Goal: Information Seeking & Learning: Learn about a topic

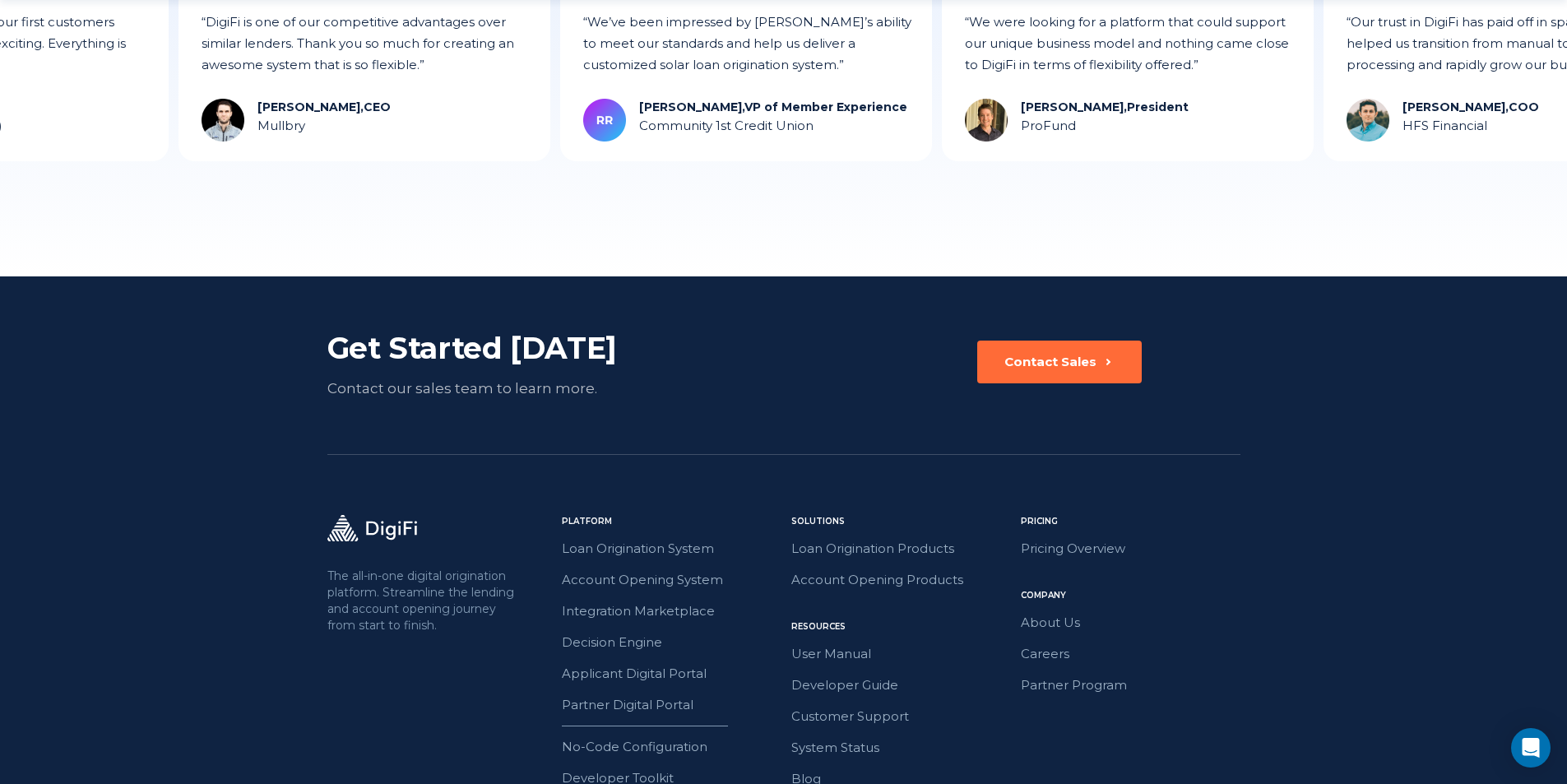
scroll to position [4551, 0]
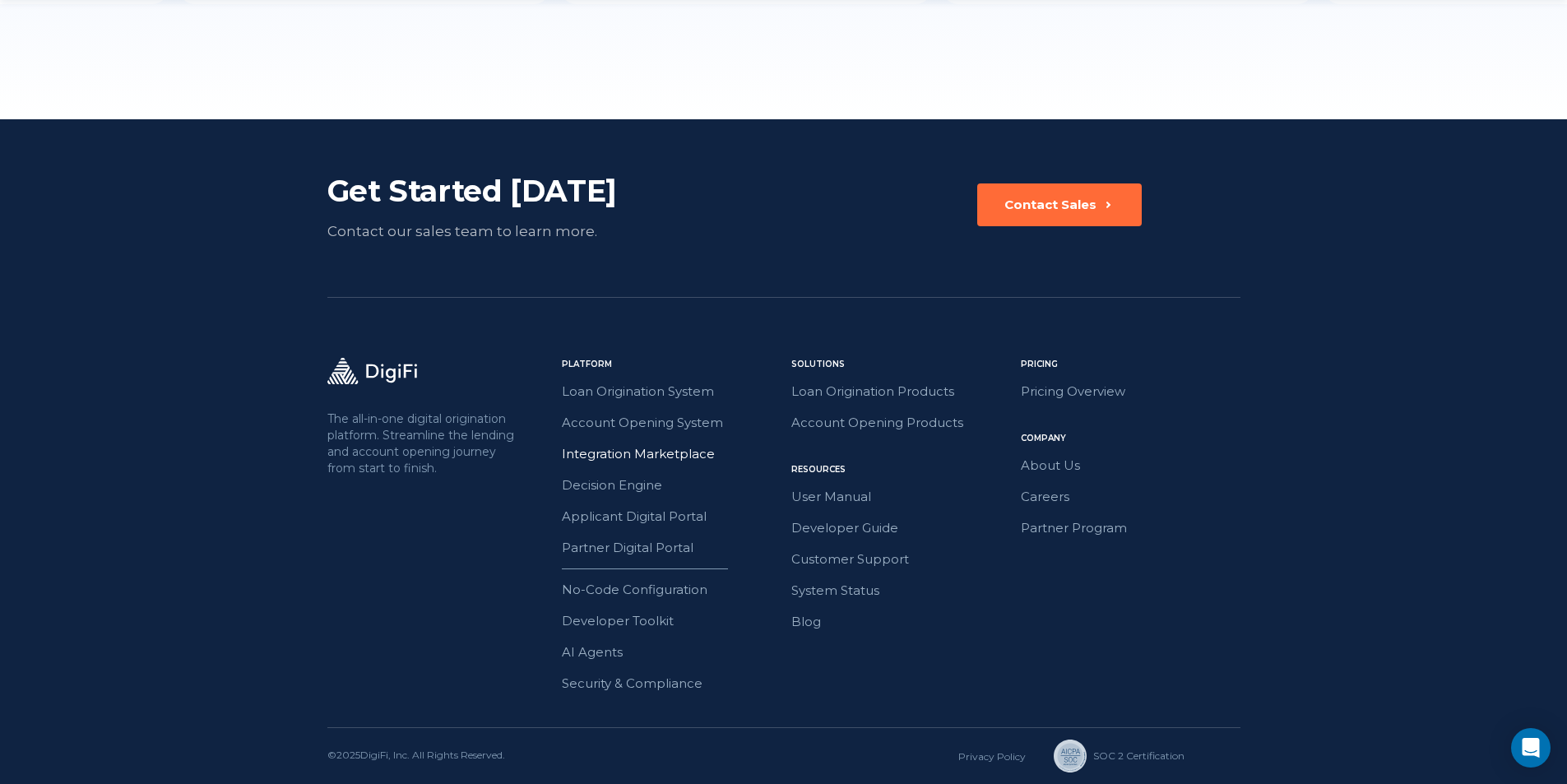
click at [651, 455] on link "Integration Marketplace" at bounding box center [672, 454] width 220 height 22
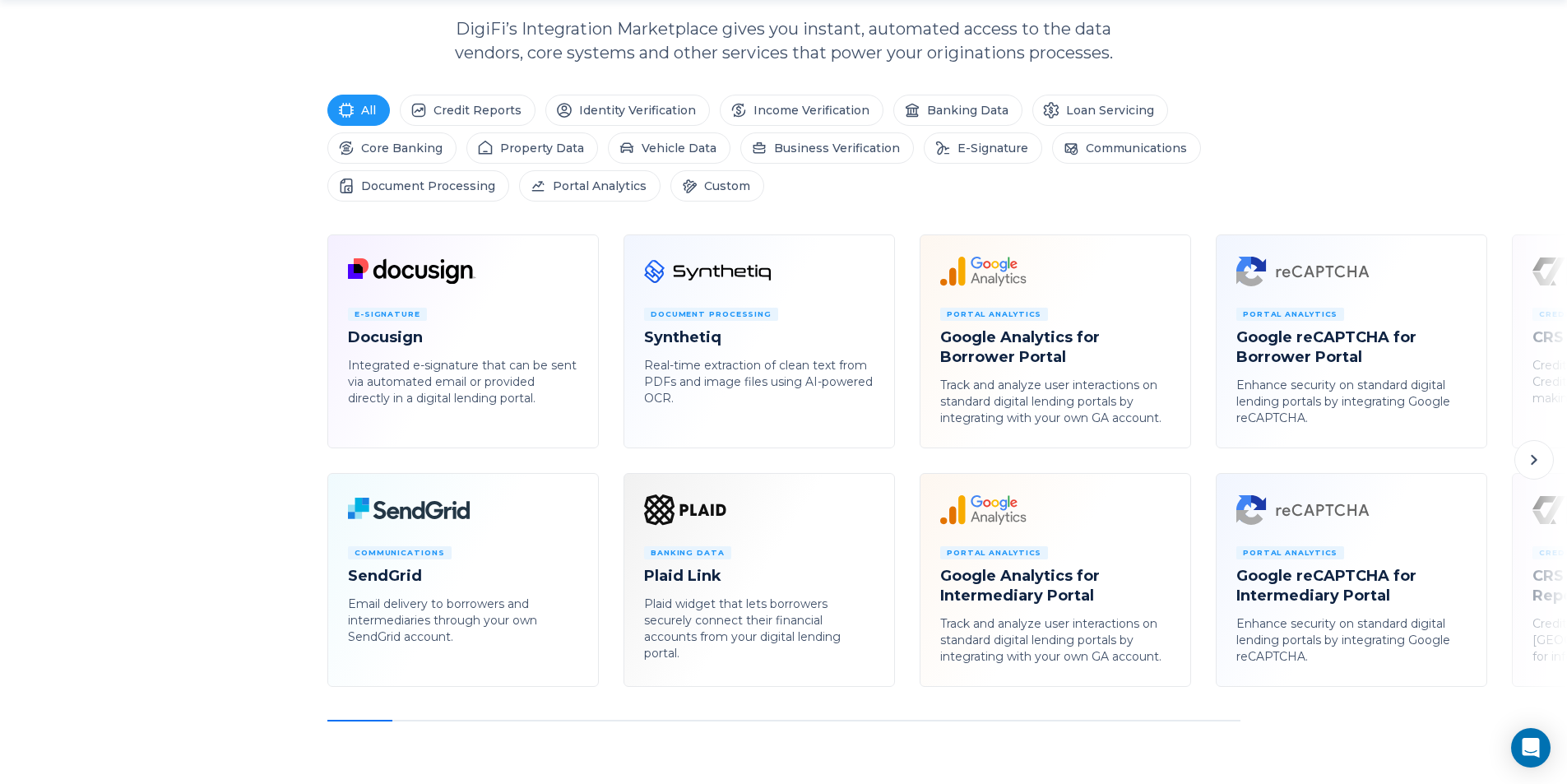
scroll to position [658, 0]
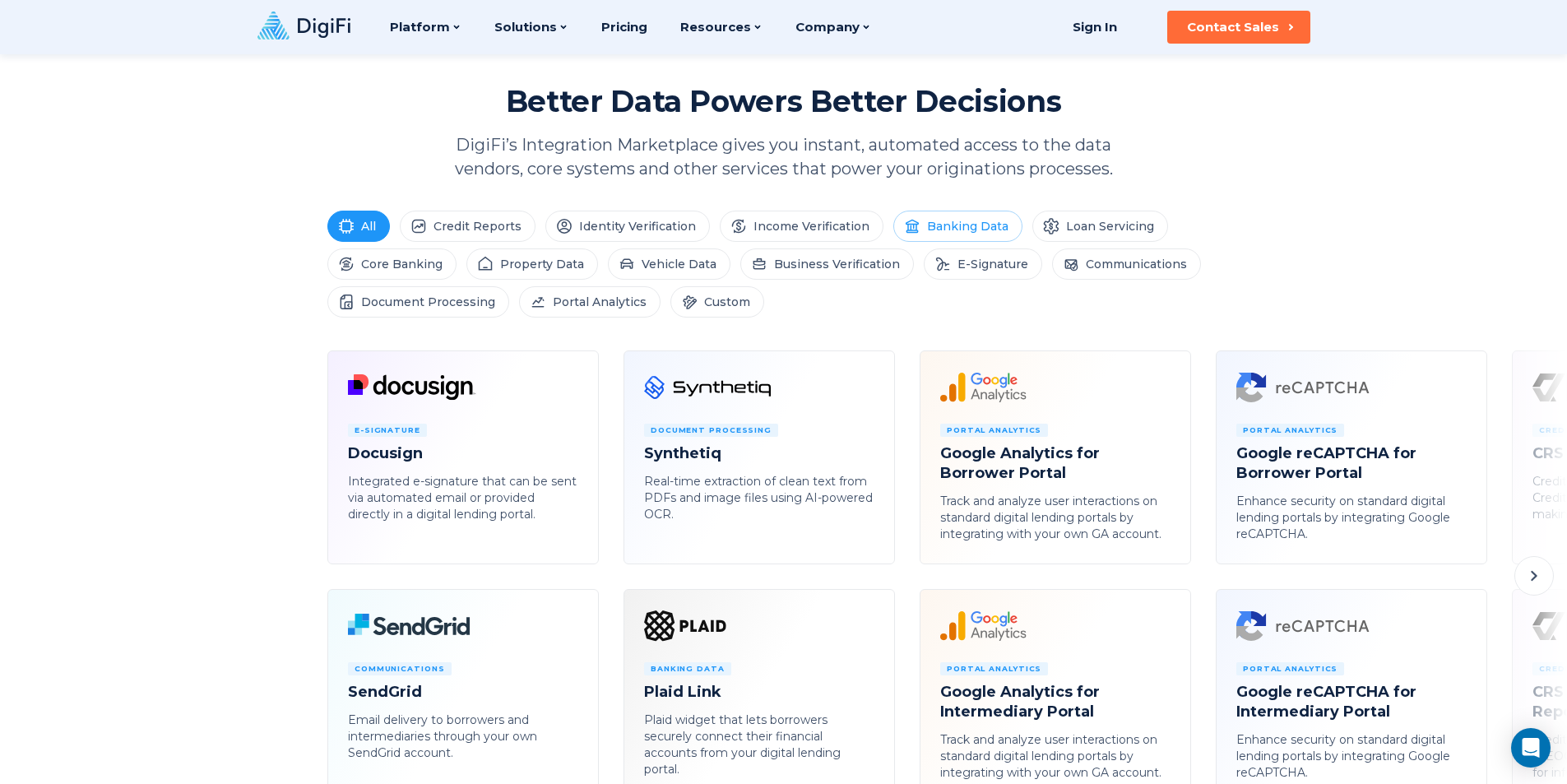
click at [960, 239] on li "Banking Data" at bounding box center [958, 225] width 129 height 31
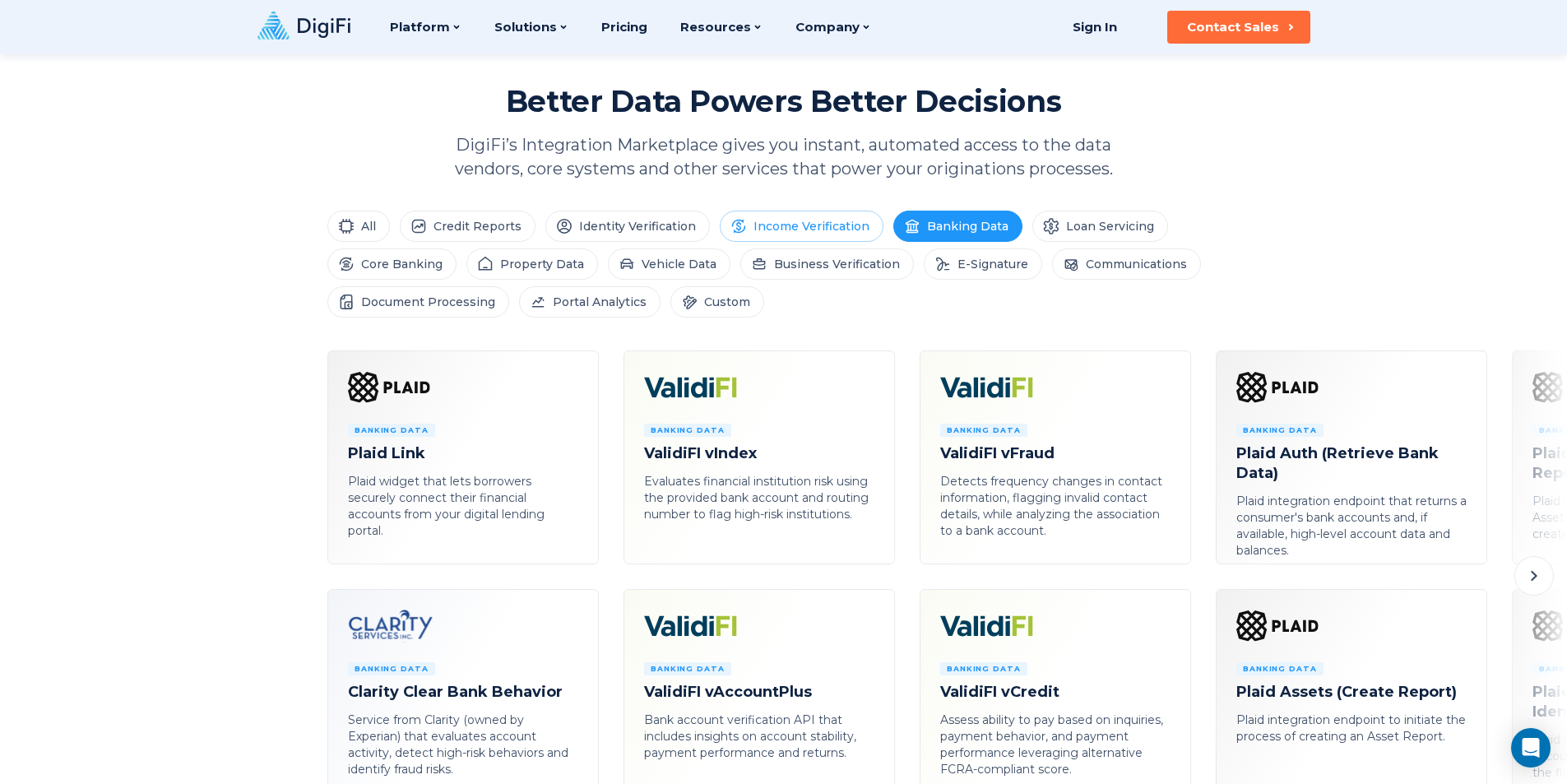
click at [784, 228] on li "Income Verification" at bounding box center [801, 225] width 163 height 31
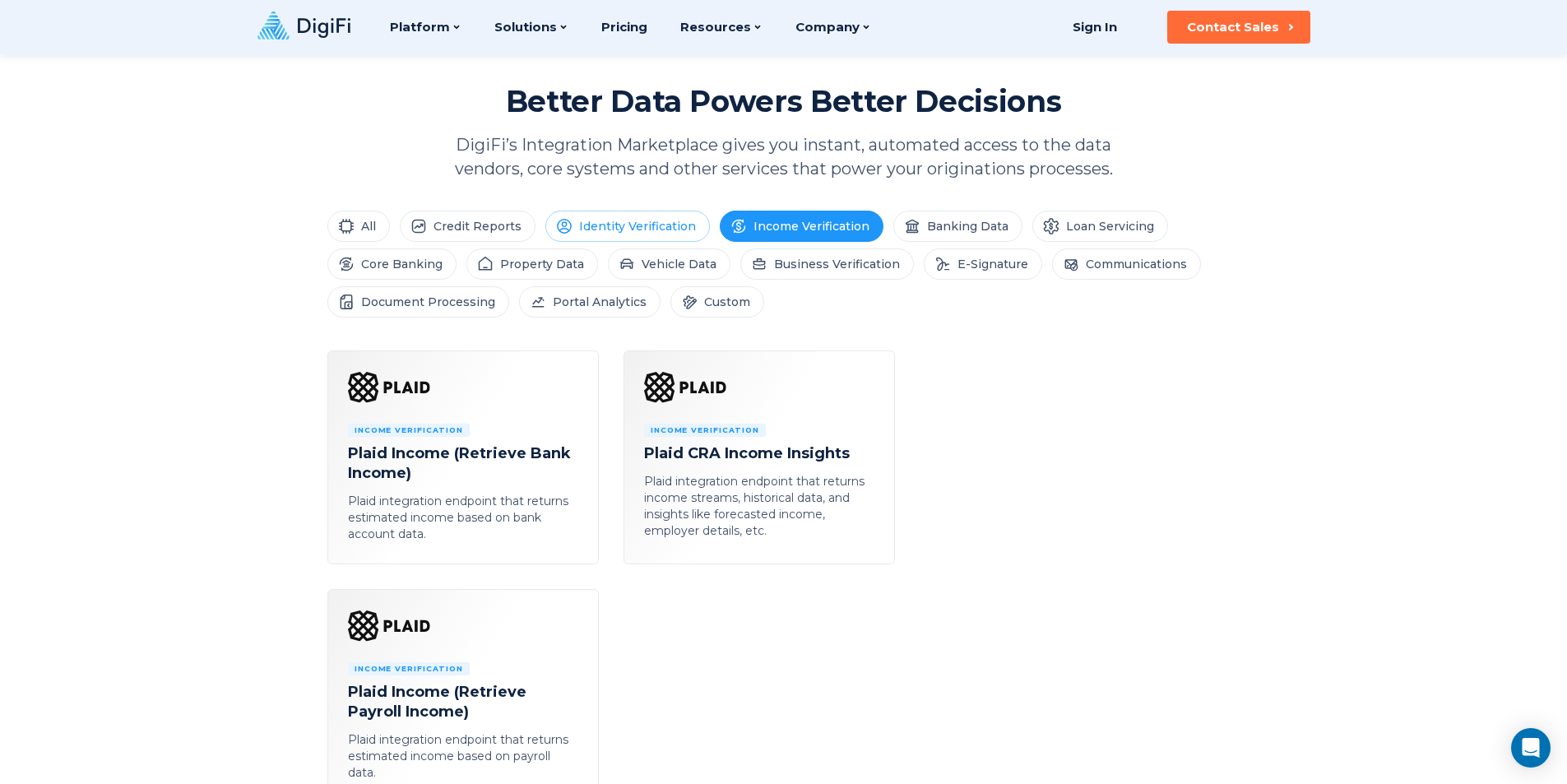
click at [679, 230] on li "Identity Verification" at bounding box center [628, 225] width 164 height 31
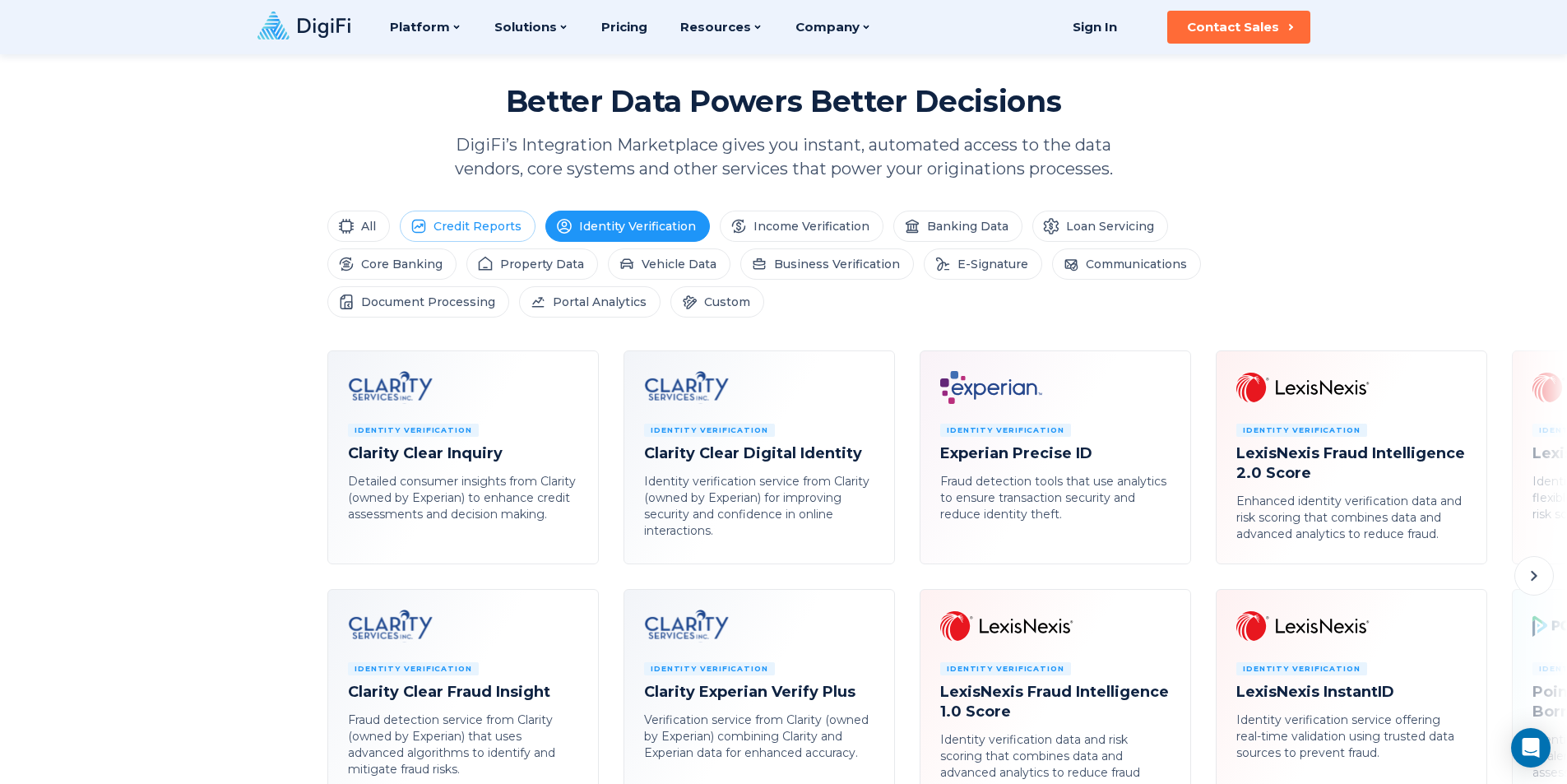
click at [506, 241] on li "Credit Reports" at bounding box center [468, 225] width 136 height 31
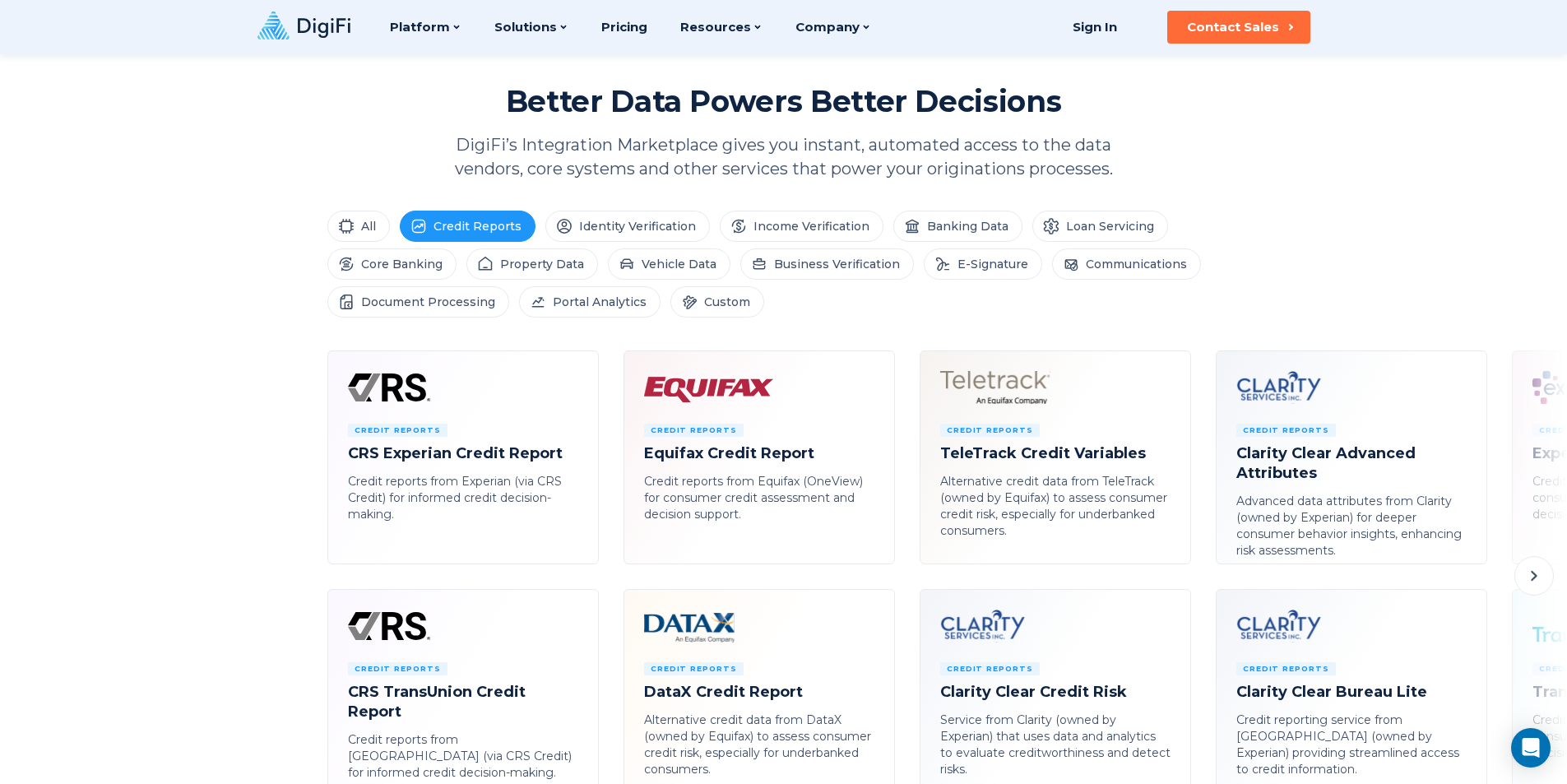
click at [325, 223] on div "All Credit Reports Identity Verification Income Verification Banking Data Loan …" at bounding box center [784, 524] width 1567 height 627
click at [369, 218] on li "All" at bounding box center [359, 225] width 63 height 31
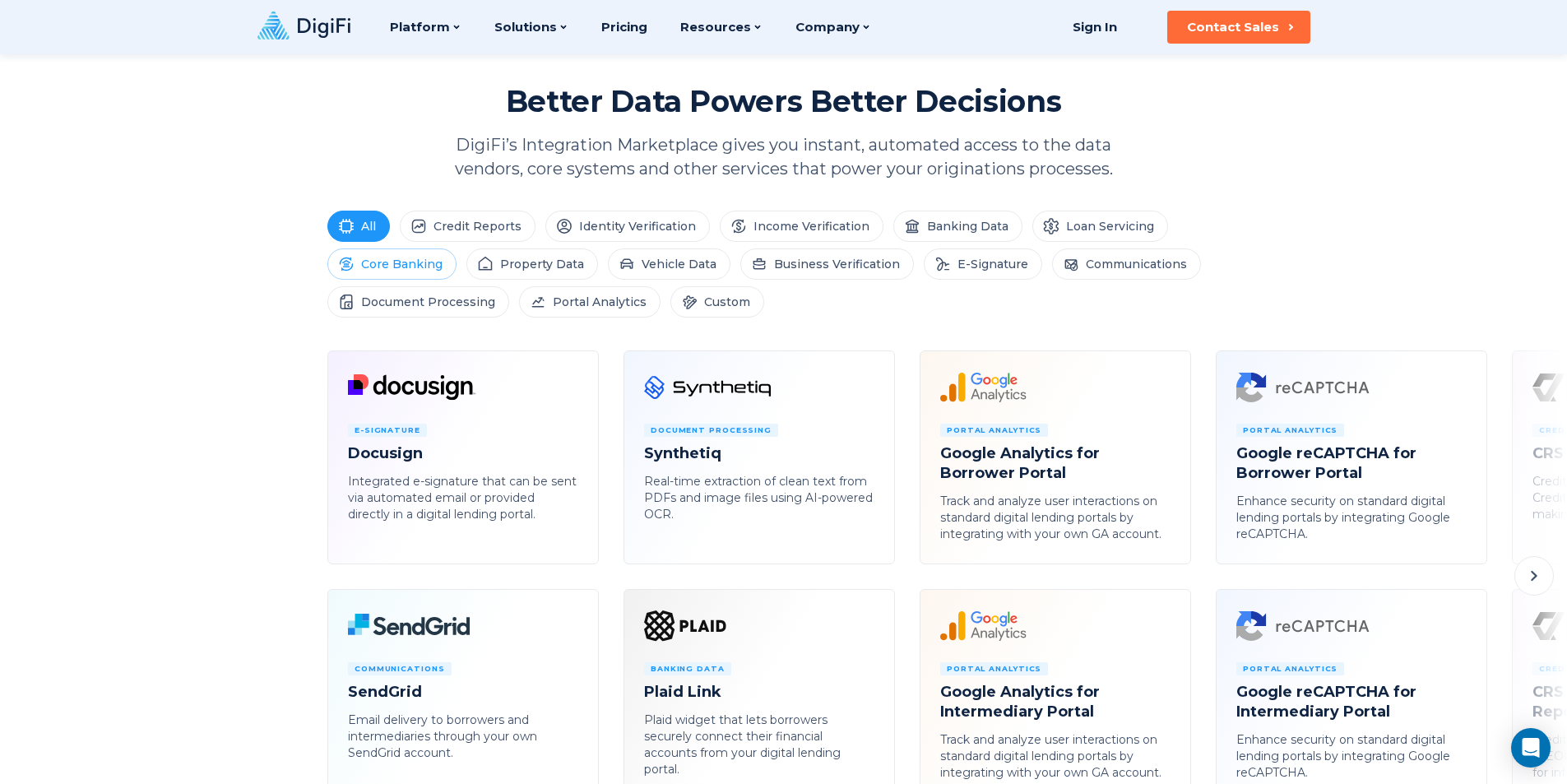
click at [397, 257] on li "Core Banking" at bounding box center [392, 264] width 129 height 31
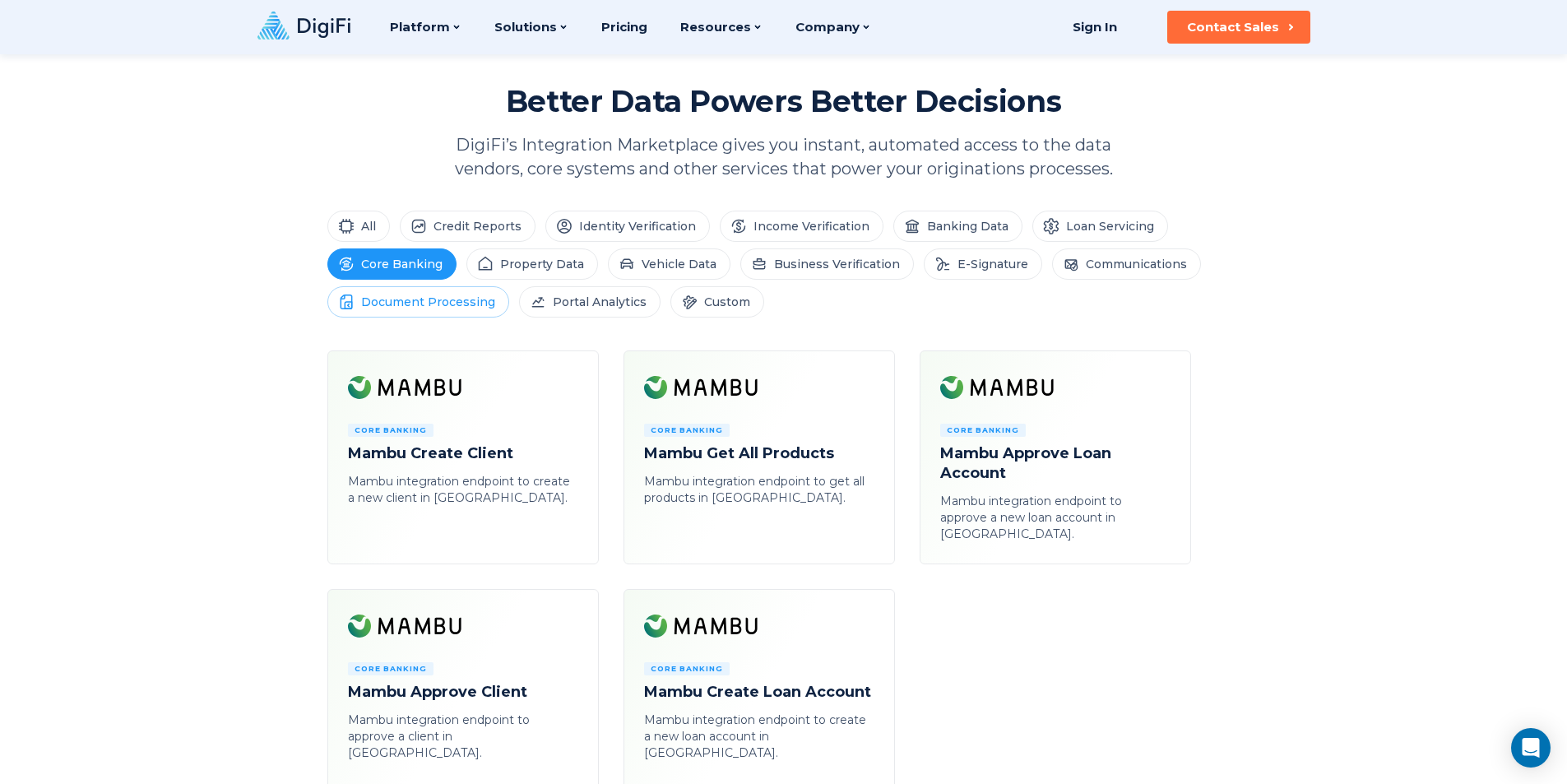
click at [445, 310] on li "Document Processing" at bounding box center [418, 302] width 182 height 31
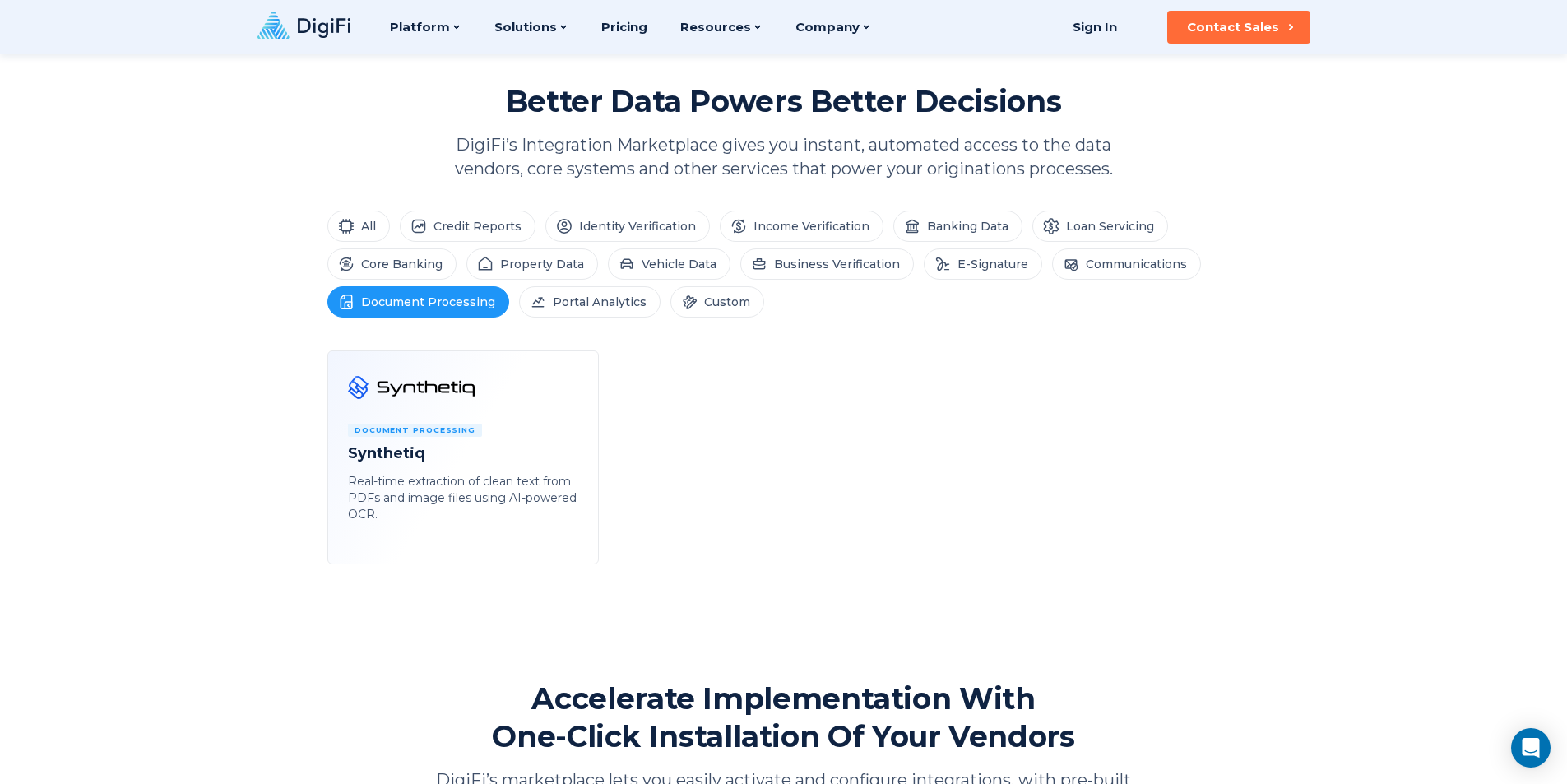
click at [598, 317] on div "All Credit Reports Identity Verification Income Verification Banking Data Loan …" at bounding box center [784, 387] width 1567 height 353
click at [597, 307] on li "Portal Analytics" at bounding box center [590, 302] width 142 height 31
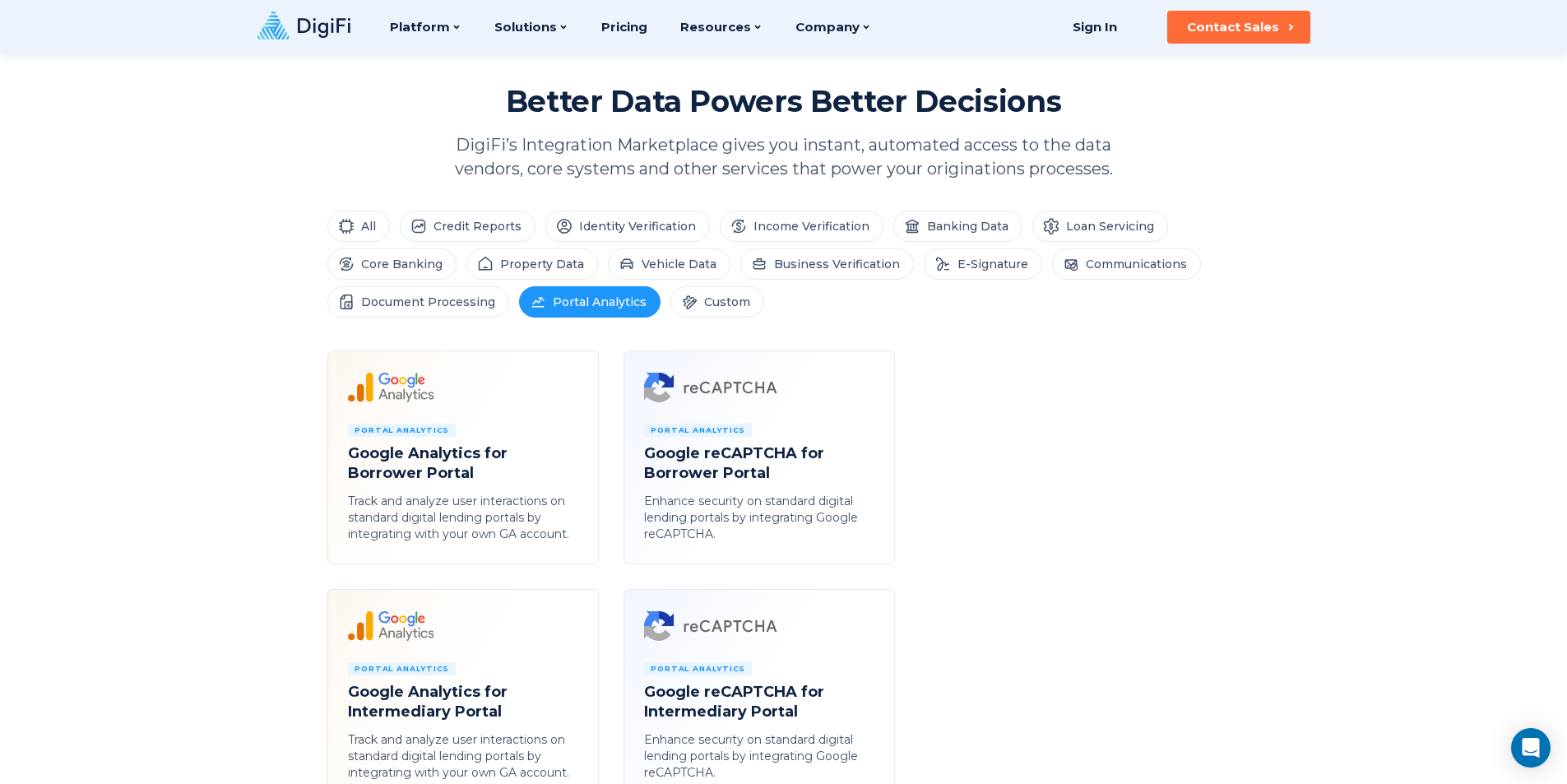
click at [546, 281] on ul "All Credit Reports Identity Verification Income Verification Banking Data Loan …" at bounding box center [784, 264] width 913 height 107
drag, startPoint x: 551, startPoint y: 271, endPoint x: 611, endPoint y: 259, distance: 61.2
click at [551, 271] on li "Property Data" at bounding box center [532, 264] width 132 height 31
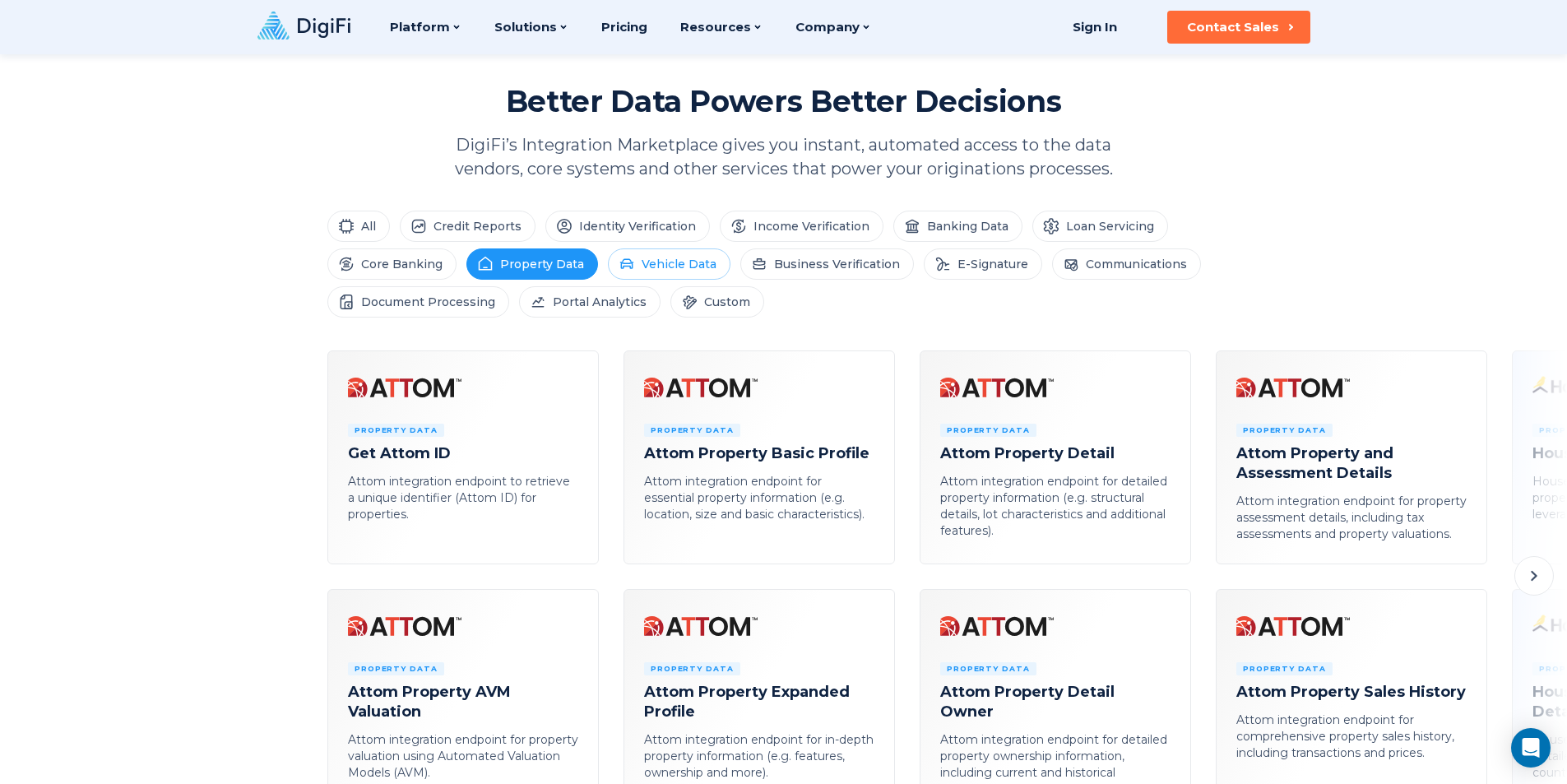
click at [671, 274] on li "Vehicle Data" at bounding box center [670, 264] width 122 height 31
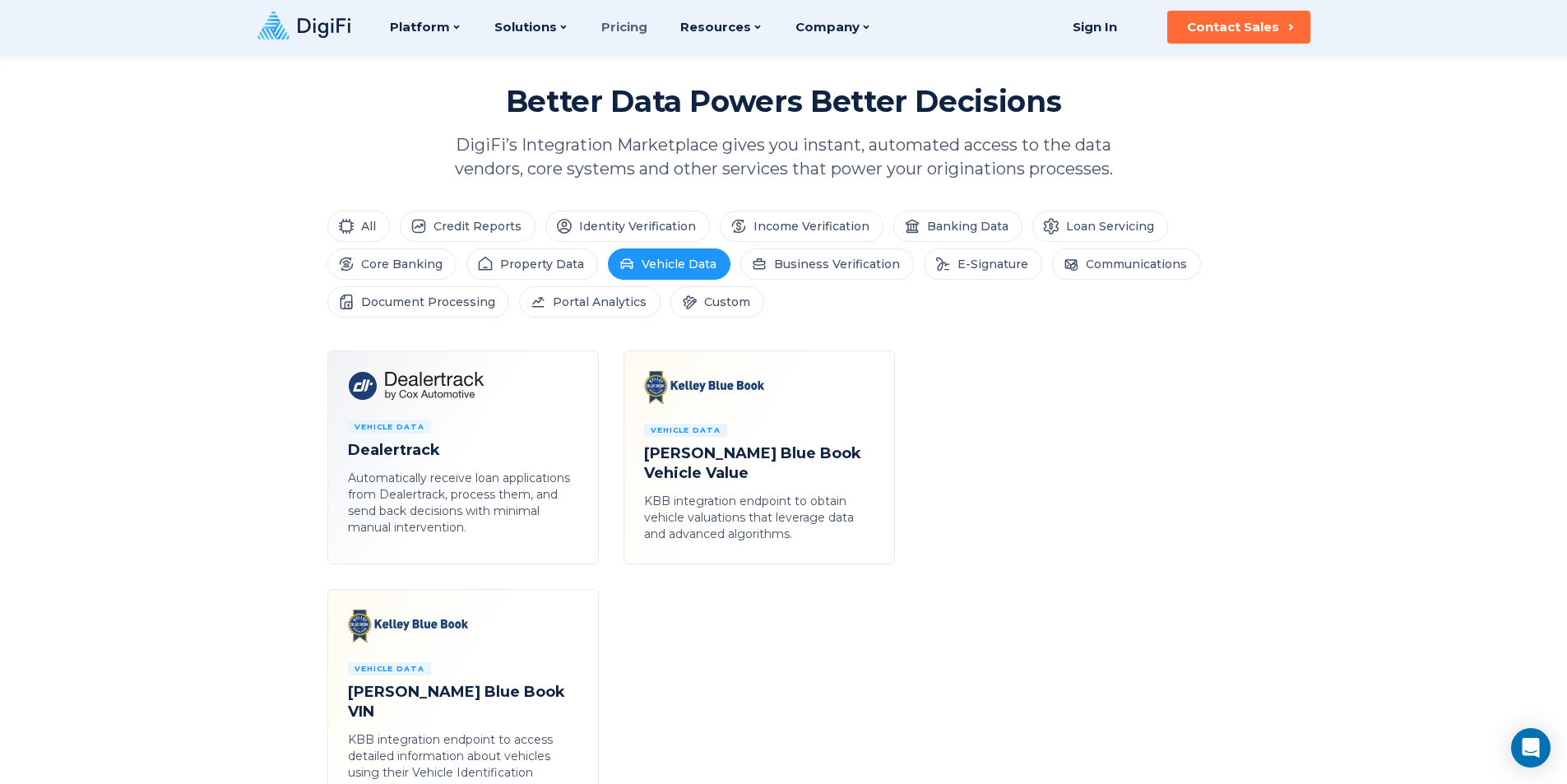
click at [604, 38] on link "Pricing" at bounding box center [624, 27] width 46 height 54
